Goal: Transaction & Acquisition: Subscribe to service/newsletter

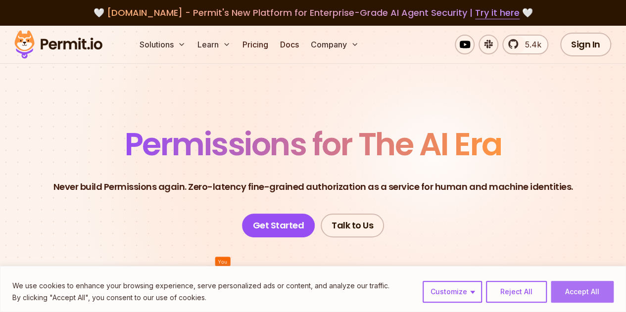
click at [577, 300] on button "Accept All" at bounding box center [582, 292] width 63 height 22
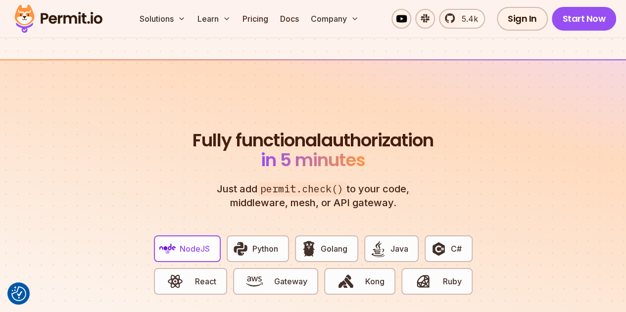
scroll to position [1750, 0]
click at [259, 242] on span "Python" at bounding box center [265, 248] width 26 height 12
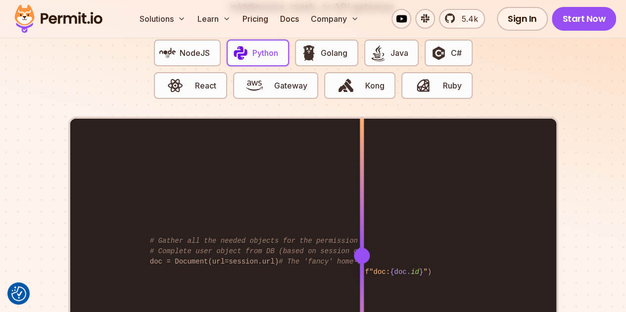
scroll to position [1946, 0]
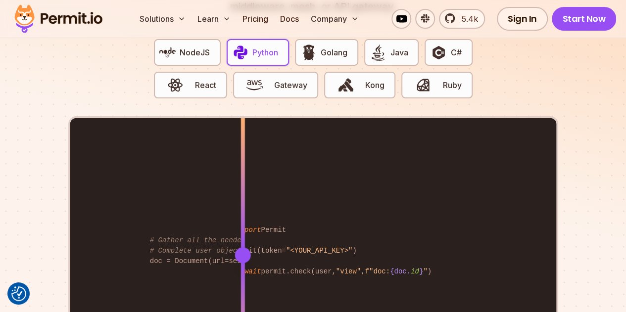
drag, startPoint x: 361, startPoint y: 209, endPoint x: 242, endPoint y: 193, distance: 119.5
click at [242, 193] on div at bounding box center [243, 254] width 4 height 273
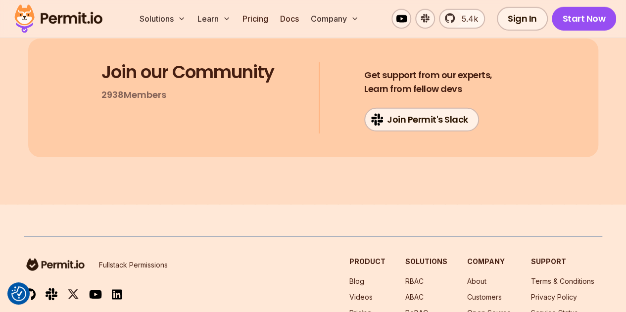
scroll to position [5390, 0]
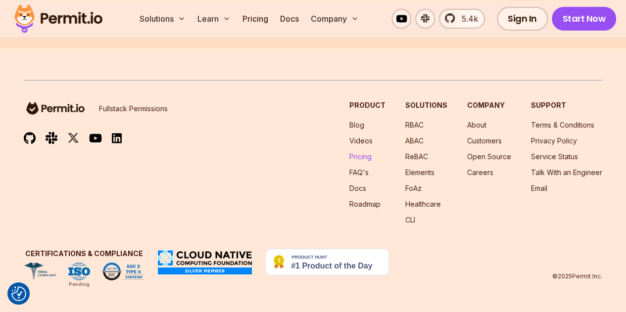
click at [364, 157] on link "Pricing" at bounding box center [360, 156] width 22 height 8
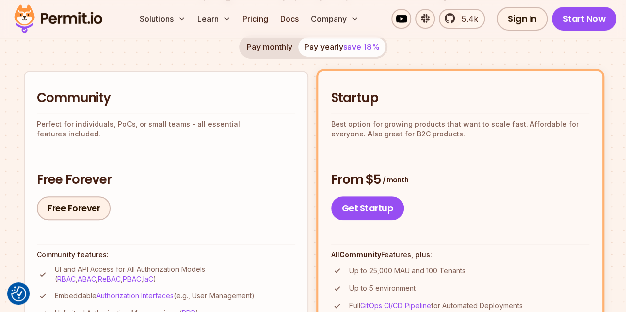
scroll to position [193, 0]
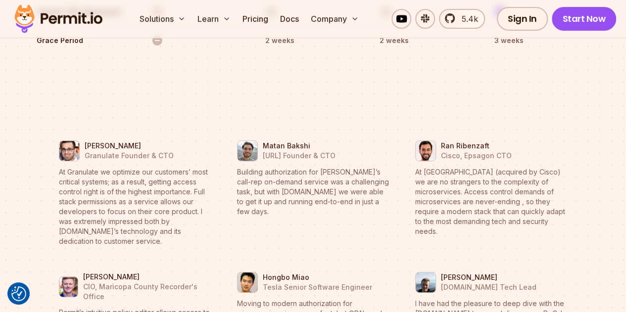
scroll to position [3942, 0]
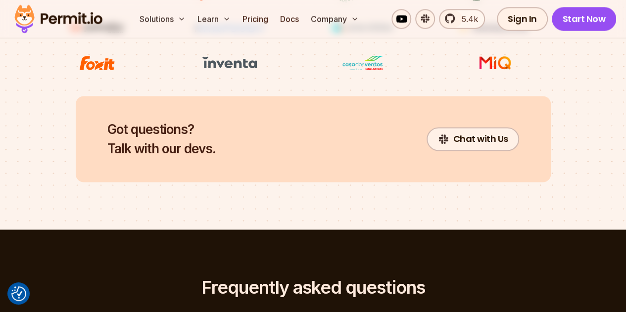
scroll to position [4515, 0]
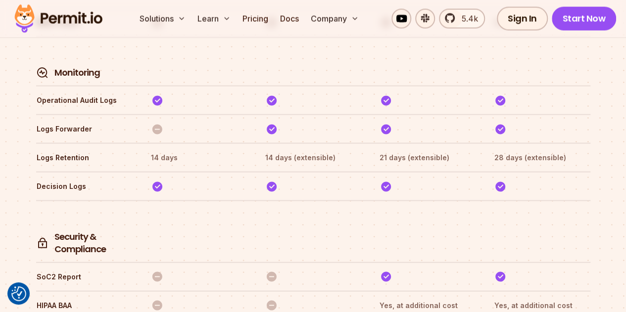
scroll to position [2749, 0]
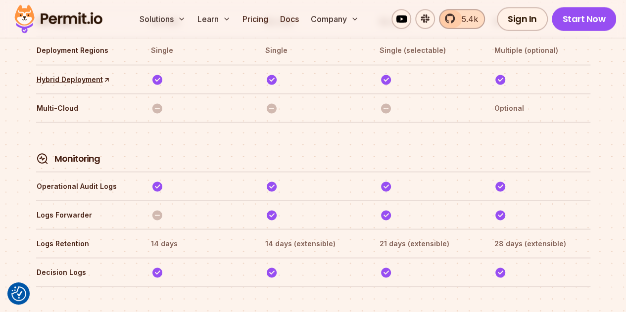
click at [454, 19] on link "5.4k" at bounding box center [462, 19] width 46 height 20
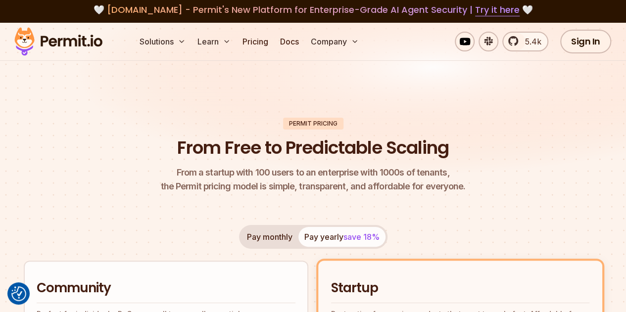
scroll to position [0, 0]
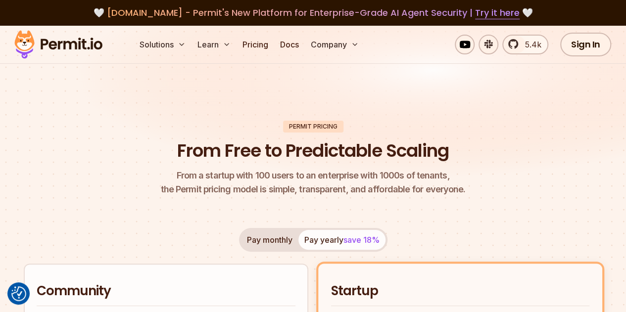
click at [53, 42] on img at bounding box center [58, 45] width 97 height 34
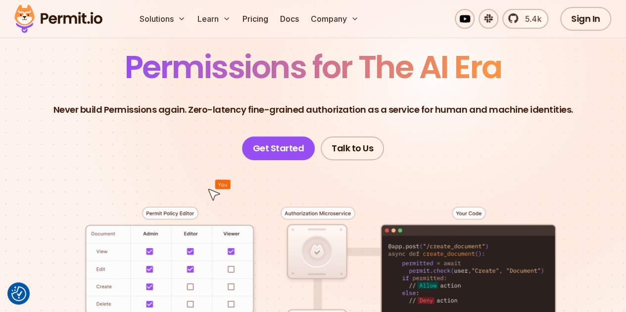
scroll to position [78, 0]
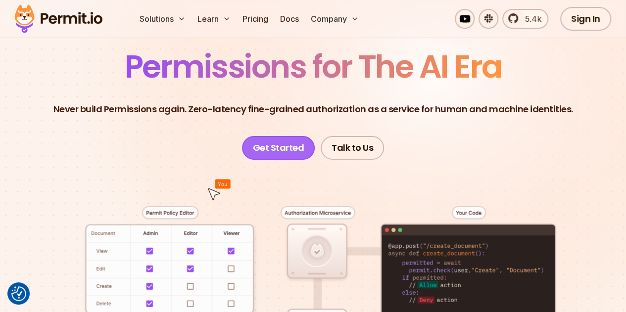
click at [261, 150] on link "Get Started" at bounding box center [278, 148] width 73 height 24
